Goal: Task Accomplishment & Management: Complete application form

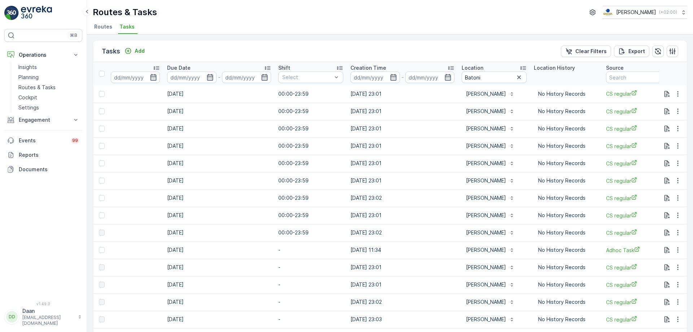
scroll to position [0, 516]
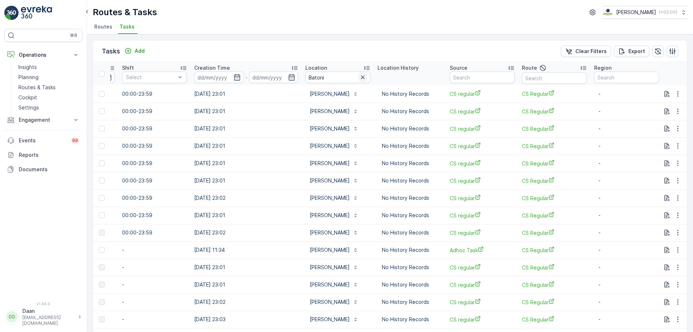
click at [360, 76] on button "button" at bounding box center [362, 77] width 9 height 9
click at [338, 76] on input "text" at bounding box center [337, 77] width 65 height 12
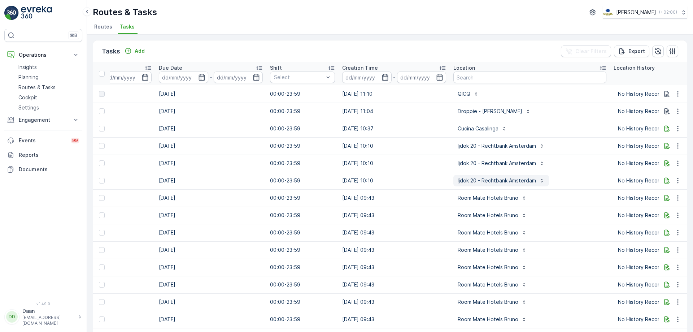
scroll to position [0, 508]
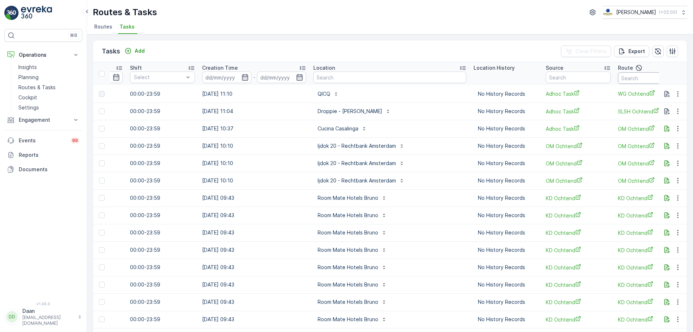
click at [554, 79] on input "text" at bounding box center [650, 78] width 65 height 12
type input "kanalen"
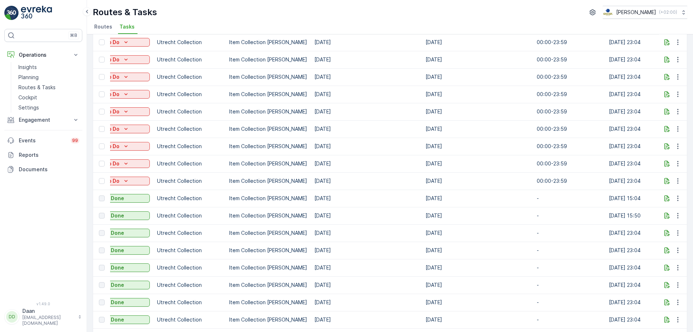
scroll to position [72, 0]
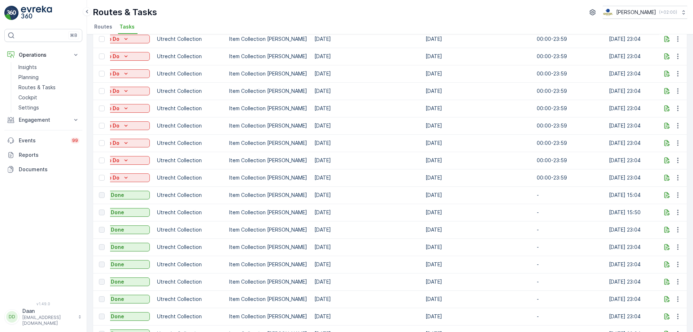
drag, startPoint x: 329, startPoint y: 198, endPoint x: 321, endPoint y: 199, distance: 8.0
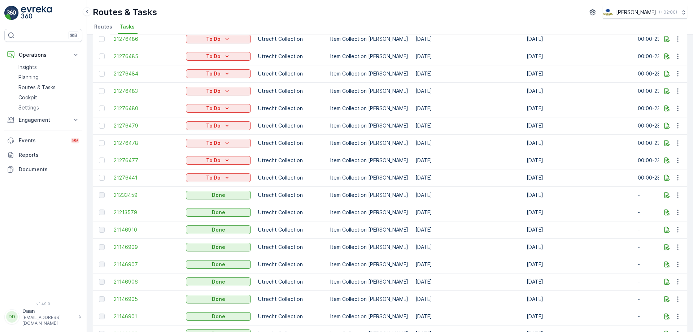
scroll to position [0, 0]
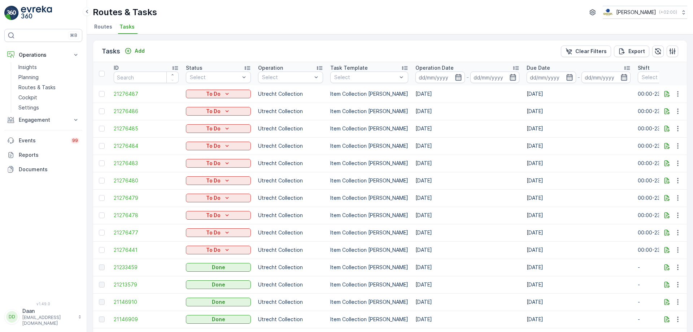
drag, startPoint x: 527, startPoint y: 205, endPoint x: 534, endPoint y: 204, distance: 6.7
drag, startPoint x: 468, startPoint y: 219, endPoint x: 536, endPoint y: 219, distance: 67.8
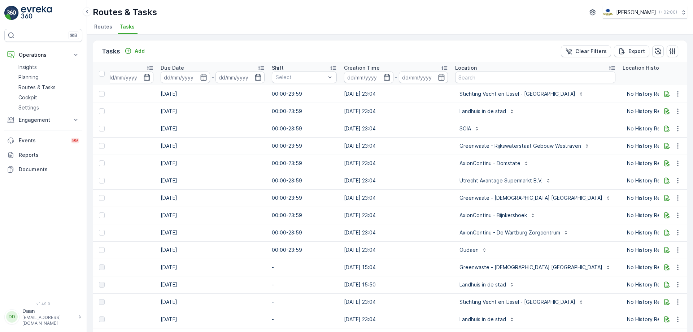
scroll to position [0, 455]
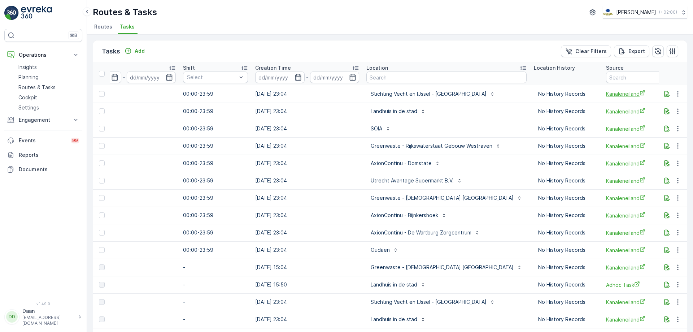
click at [554, 97] on td "Kanaleneiland" at bounding box center [638, 93] width 72 height 17
click at [554, 93] on span "Kanaleneiland" at bounding box center [638, 94] width 65 height 8
click at [38, 76] on p "Planning" at bounding box center [28, 77] width 20 height 7
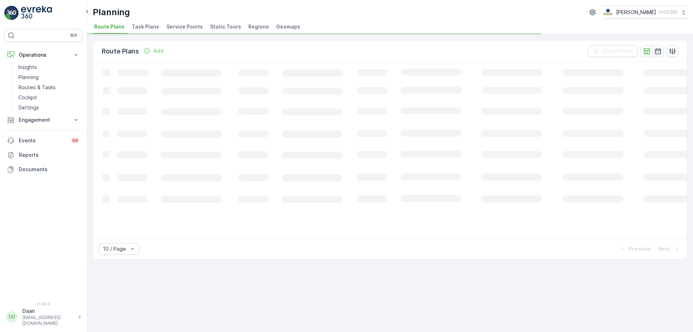
click at [150, 27] on span "Task Plans" at bounding box center [145, 26] width 27 height 7
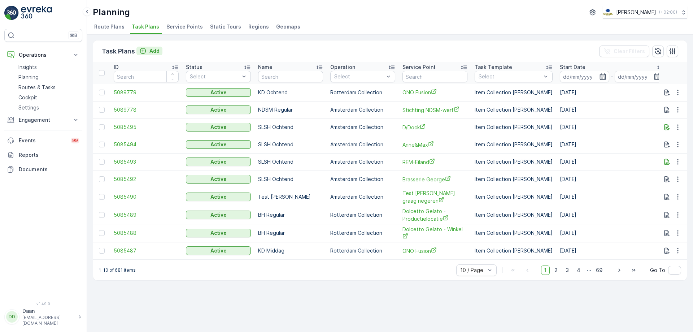
click at [155, 52] on p "Add" at bounding box center [154, 50] width 10 height 7
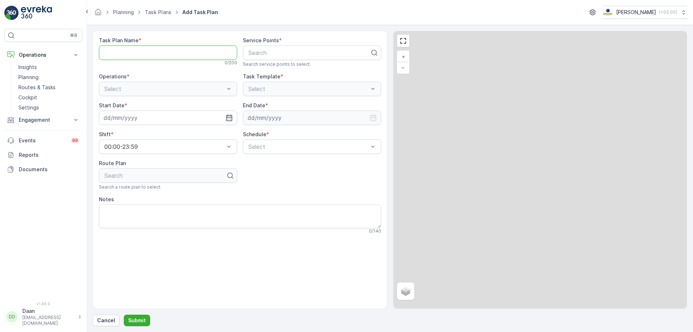
click at [155, 52] on Name "Task Plan Name" at bounding box center [168, 52] width 138 height 14
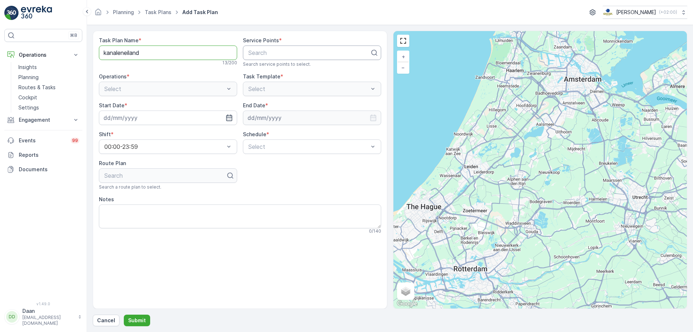
type Name "kanaleneiland"
click at [297, 47] on div "Search" at bounding box center [312, 52] width 138 height 14
type input "droppie"
click at [300, 110] on span "Droppie - Smaragdplein" at bounding box center [278, 107] width 62 height 6
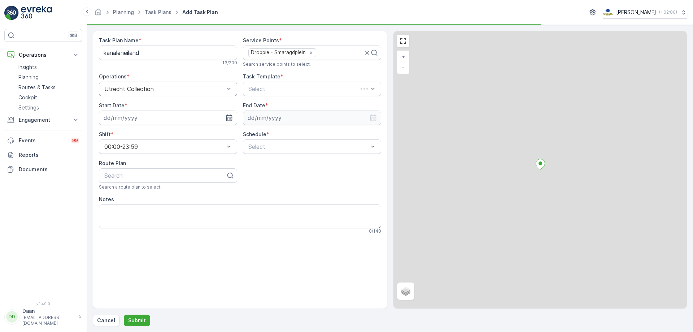
click at [217, 95] on div "Utrecht Collection" at bounding box center [168, 89] width 138 height 14
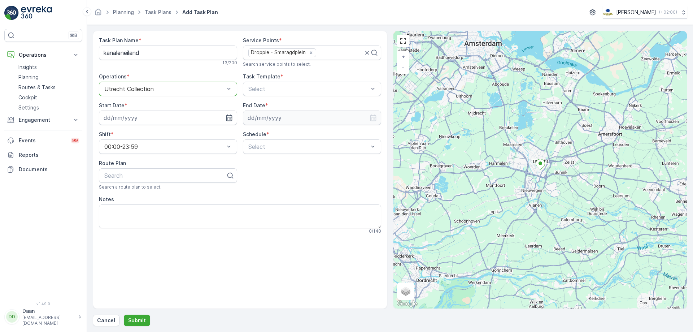
click at [265, 99] on div "Task Plan Name * kanaleneiland 13 / 200 Service Points * Droppie - Smaragdplein…" at bounding box center [240, 135] width 282 height 197
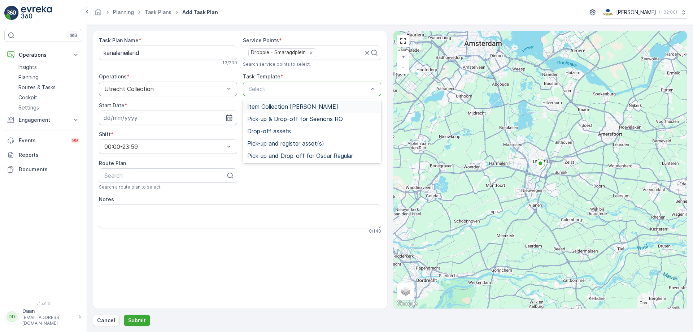
click at [273, 84] on div "Select" at bounding box center [312, 89] width 138 height 14
click at [276, 107] on span "Item Collection [PERSON_NAME]" at bounding box center [292, 106] width 91 height 6
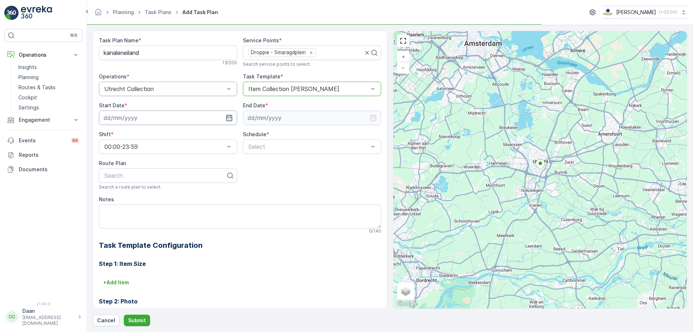
click at [233, 118] on input at bounding box center [168, 117] width 138 height 14
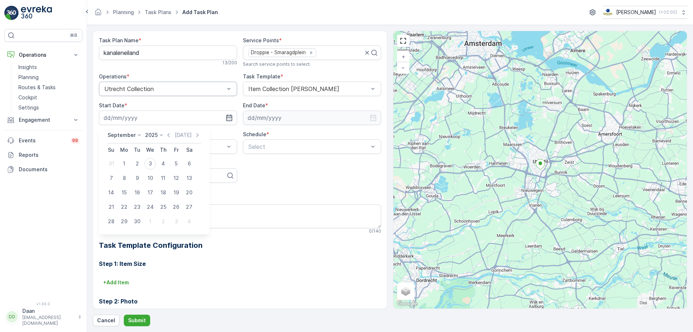
click at [136, 134] on icon at bounding box center [139, 134] width 7 height 7
click at [217, 132] on div "Shift *" at bounding box center [168, 134] width 138 height 7
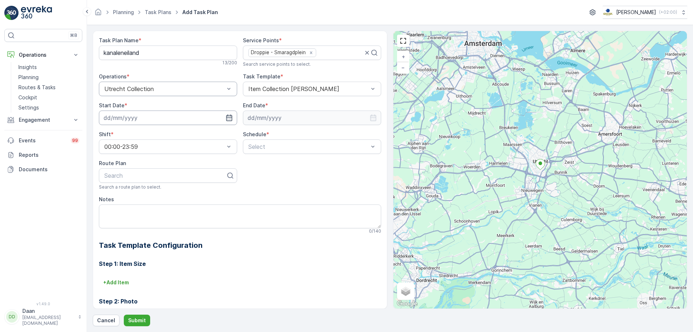
click at [151, 116] on input at bounding box center [168, 117] width 138 height 14
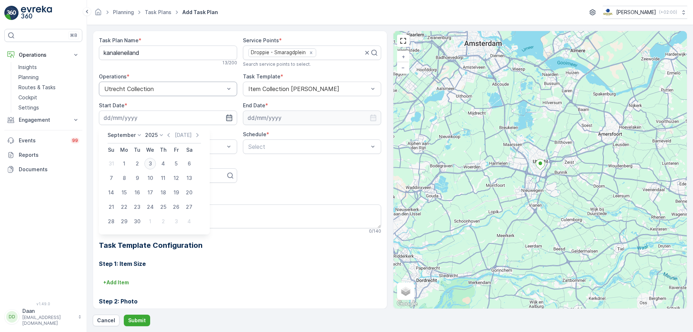
click at [151, 163] on div "3" at bounding box center [150, 164] width 12 height 12
type input "[DATE]"
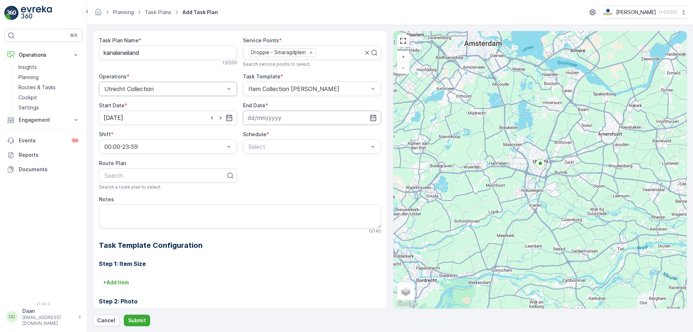
click at [266, 117] on input at bounding box center [312, 117] width 138 height 14
click at [272, 138] on p "September" at bounding box center [264, 134] width 28 height 7
click at [263, 199] on span "December" at bounding box center [267, 201] width 25 height 7
click at [302, 135] on icon at bounding box center [302, 135] width 3 height 2
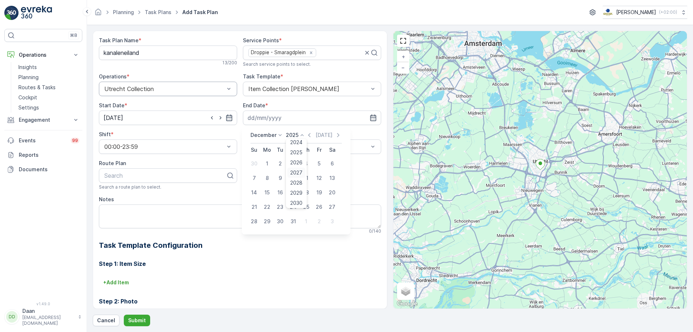
scroll to position [45, 0]
click at [299, 202] on span "2030" at bounding box center [296, 201] width 12 height 7
click at [282, 222] on div "31" at bounding box center [280, 221] width 12 height 12
type input "[DATE]"
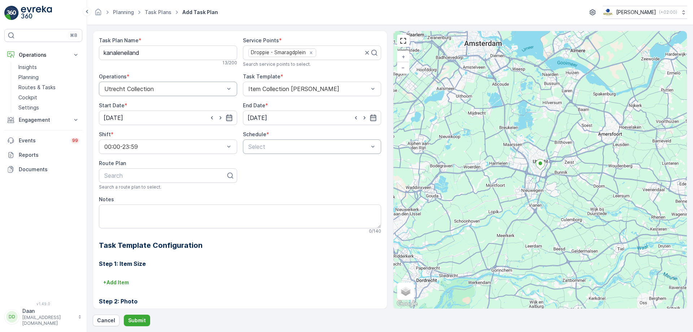
click at [285, 149] on div at bounding box center [309, 146] width 122 height 6
click at [277, 173] on div "Weekly" at bounding box center [312, 176] width 130 height 6
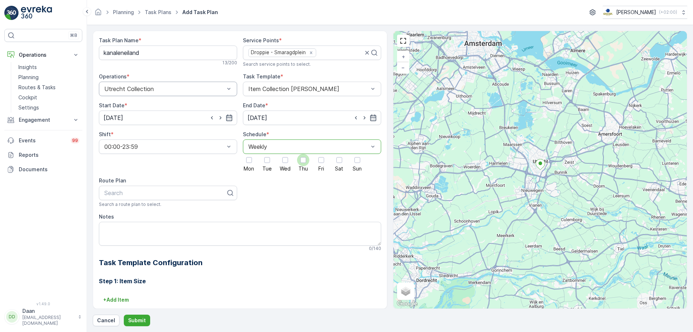
click at [303, 164] on div at bounding box center [303, 160] width 12 height 12
click at [303, 154] on input "Thu" at bounding box center [303, 154] width 0 height 0
click at [206, 199] on div "Search" at bounding box center [168, 192] width 138 height 14
type input "kanelen"
click at [182, 194] on div at bounding box center [165, 192] width 123 height 6
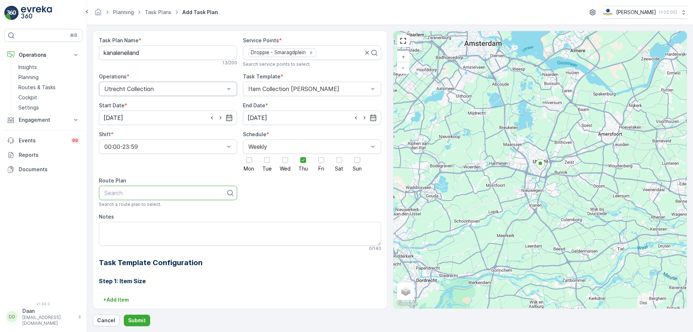
click at [182, 194] on div at bounding box center [165, 192] width 123 height 6
type input "kana"
click at [173, 211] on div "Kanaleneiland" at bounding box center [168, 210] width 130 height 6
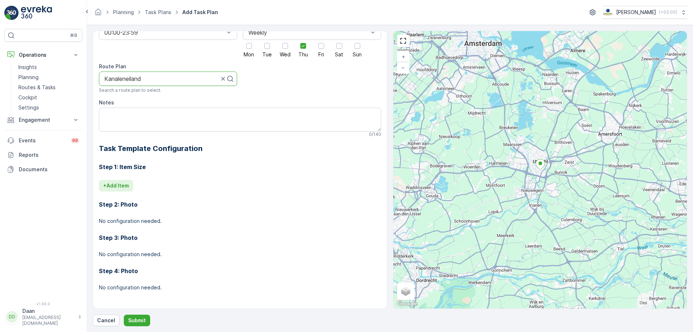
click at [124, 189] on button "+ Add Item" at bounding box center [116, 186] width 34 height 12
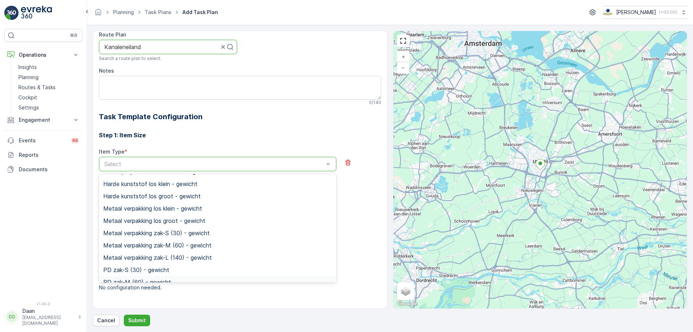
scroll to position [180, 0]
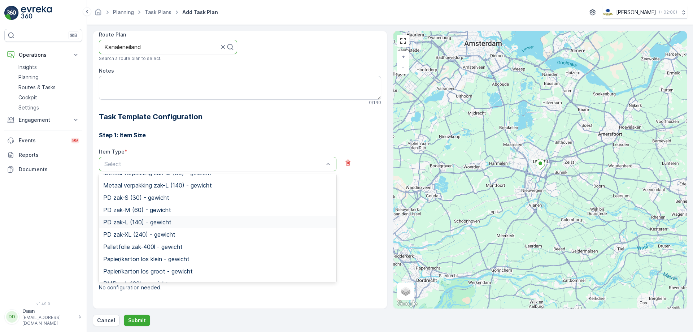
click at [192, 220] on div "PD zak-L (140) - gewicht" at bounding box center [217, 222] width 229 height 6
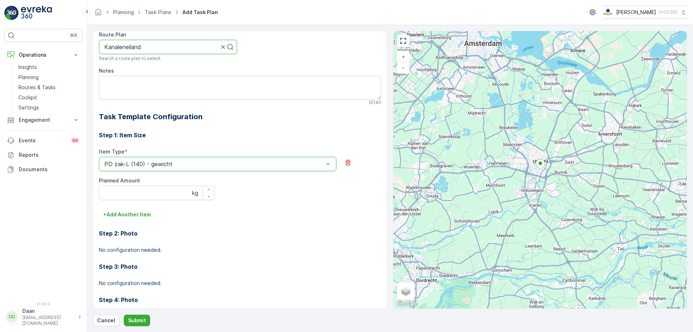
click at [200, 160] on div "PD zak-L (140) - gewicht" at bounding box center [217, 164] width 237 height 14
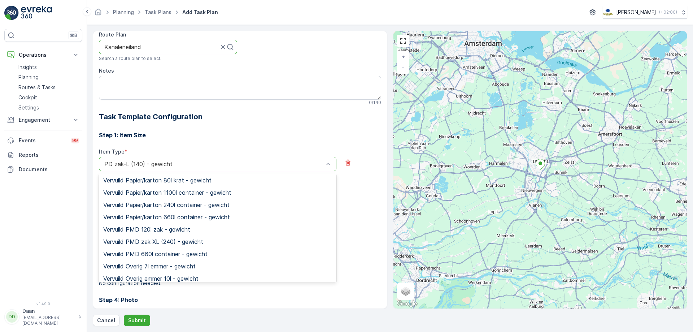
scroll to position [613, 0]
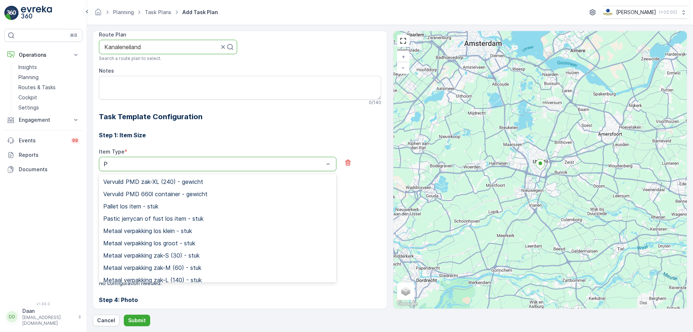
type input "PD"
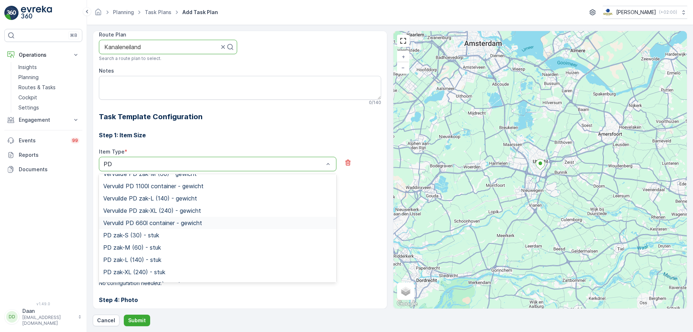
scroll to position [81, 0]
click at [217, 248] on div "PD zak-L (140) - stuk" at bounding box center [217, 248] width 229 height 6
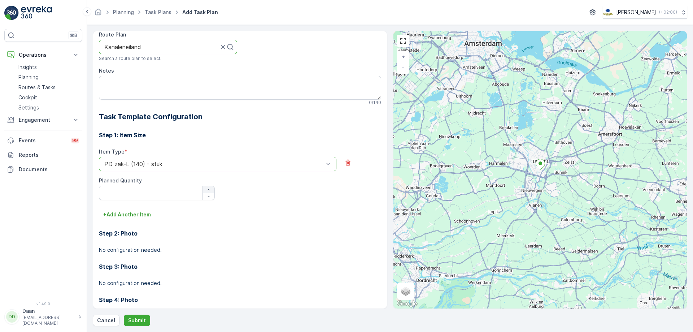
click at [208, 191] on icon "button" at bounding box center [208, 189] width 4 height 4
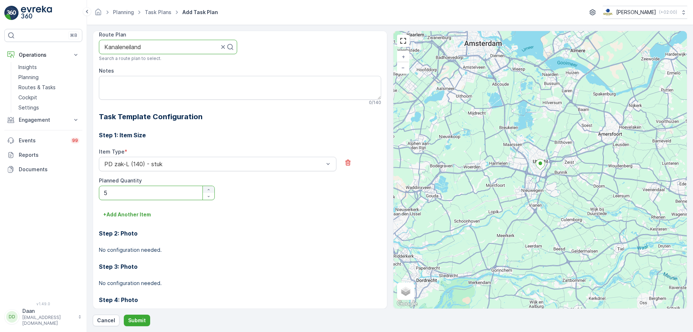
click at [208, 191] on icon "button" at bounding box center [208, 189] width 4 height 4
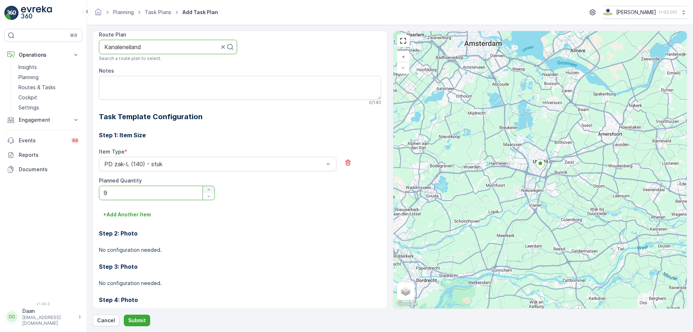
type Quantity "10"
click at [136, 253] on p "Submit" at bounding box center [137, 319] width 18 height 7
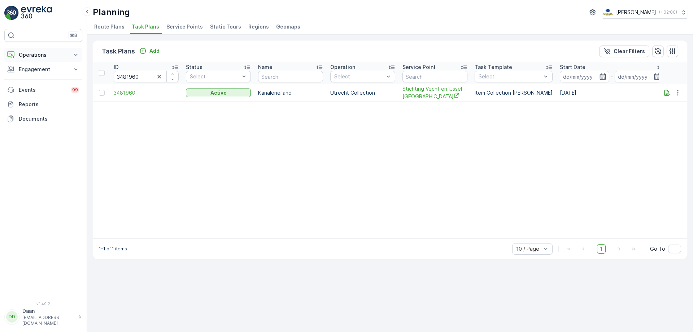
click at [54, 57] on p "Operations" at bounding box center [43, 54] width 49 height 7
drag, startPoint x: 41, startPoint y: 88, endPoint x: 50, endPoint y: 86, distance: 9.2
click at [41, 88] on p "Routes & Tasks" at bounding box center [36, 87] width 37 height 7
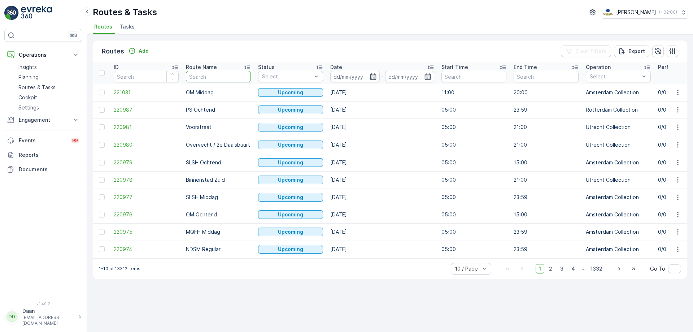
click at [224, 79] on input "text" at bounding box center [218, 77] width 65 height 12
type input "kanalen"
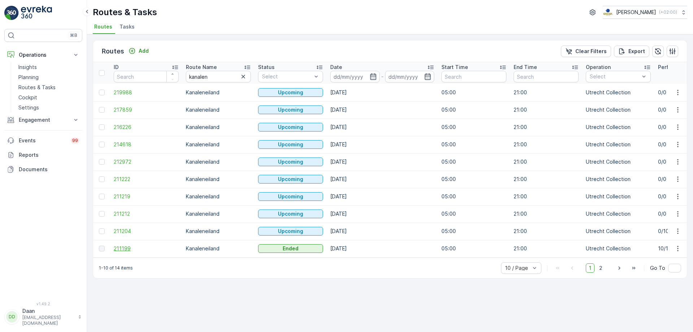
click at [117, 250] on span "211199" at bounding box center [146, 248] width 65 height 7
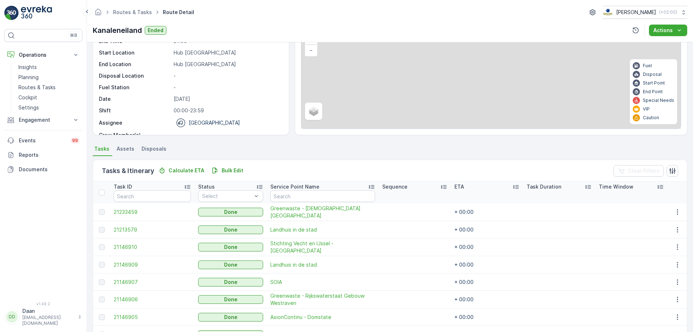
scroll to position [133, 0]
